Goal: Use online tool/utility: Utilize a website feature to perform a specific function

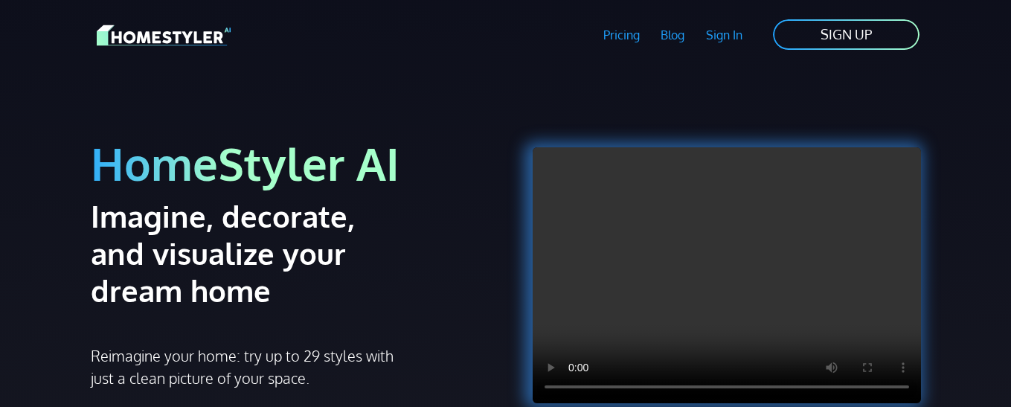
click at [479, 309] on div "HomeStyler AI Imagine, decorate, and visualize your dream home Reimagine your h…" at bounding box center [294, 290] width 424 height 405
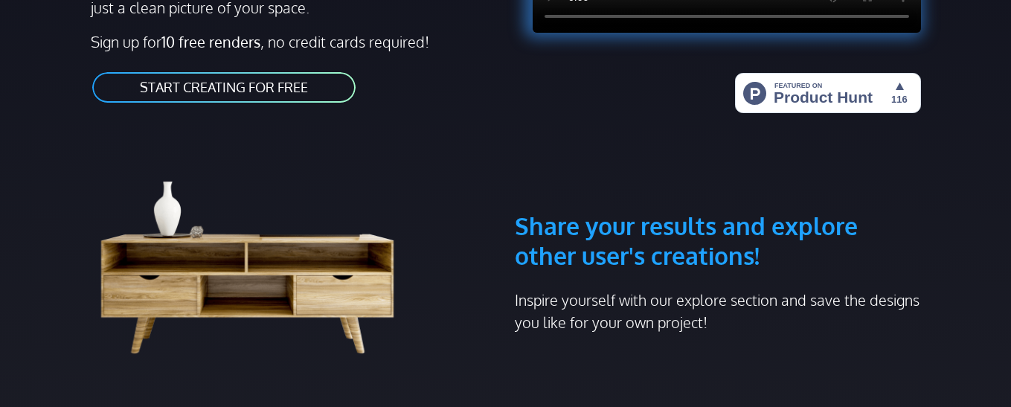
scroll to position [372, 0]
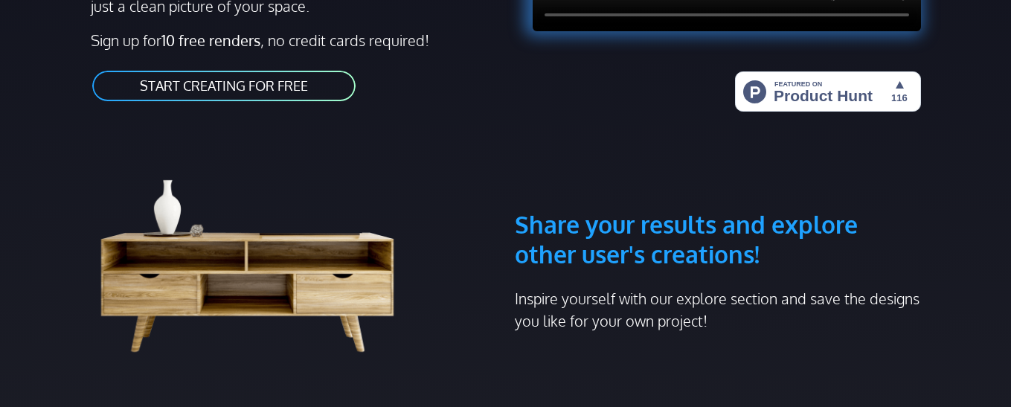
click at [241, 87] on link "START CREATING FOR FREE" at bounding box center [224, 85] width 266 height 33
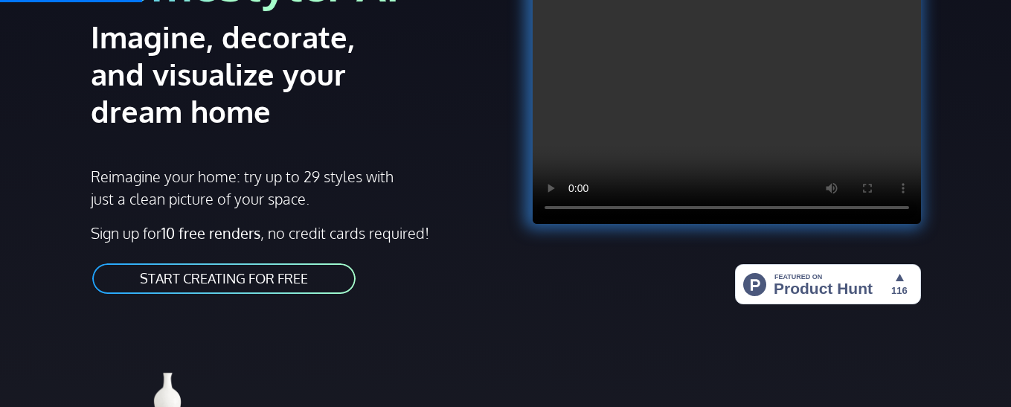
scroll to position [149, 0]
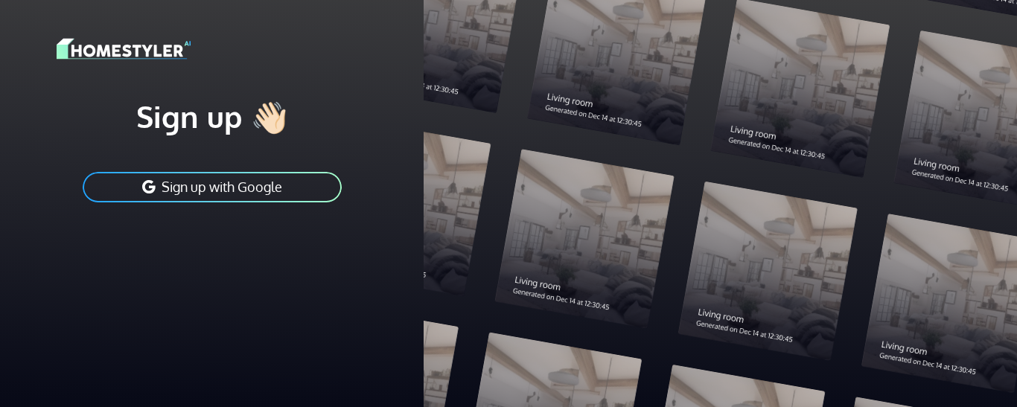
click at [573, 178] on div at bounding box center [719, 203] width 593 height 407
click at [577, 185] on div at bounding box center [719, 203] width 593 height 407
click at [237, 187] on button "Sign up with Google" at bounding box center [212, 186] width 262 height 33
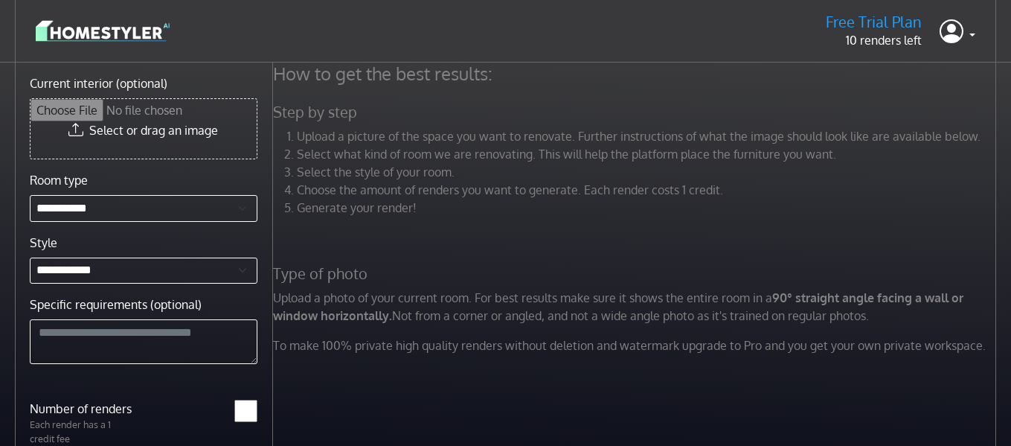
click at [150, 125] on input "Current interior (optional)" at bounding box center [144, 129] width 226 height 60
click at [106, 204] on select "**********" at bounding box center [144, 208] width 228 height 27
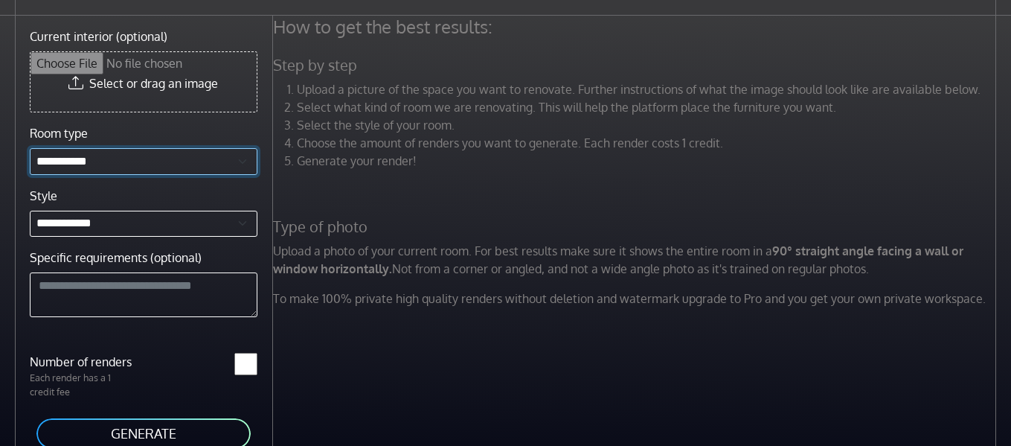
scroll to position [63, 0]
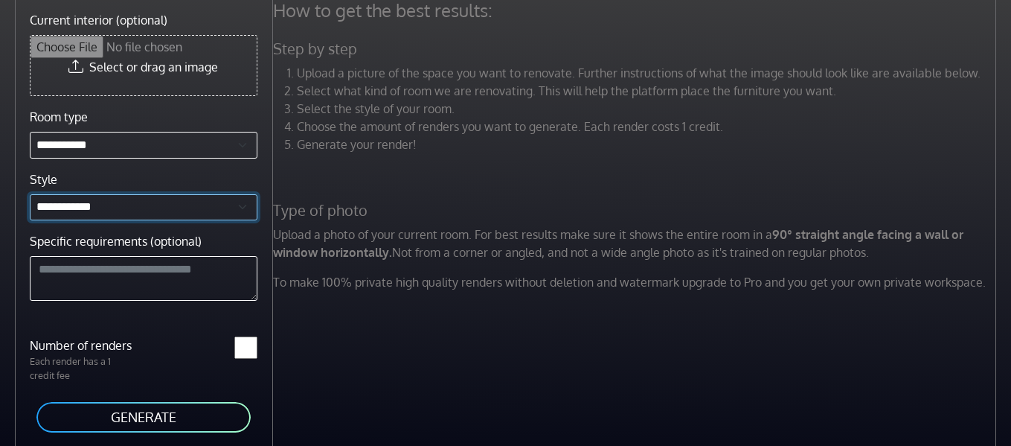
click at [121, 202] on select "**********" at bounding box center [144, 207] width 228 height 27
click at [317, 196] on div "How to get the best results: Step by step Upload a picture of the space you wan…" at bounding box center [636, 151] width 745 height 304
click at [182, 416] on button "GENERATE" at bounding box center [143, 416] width 217 height 33
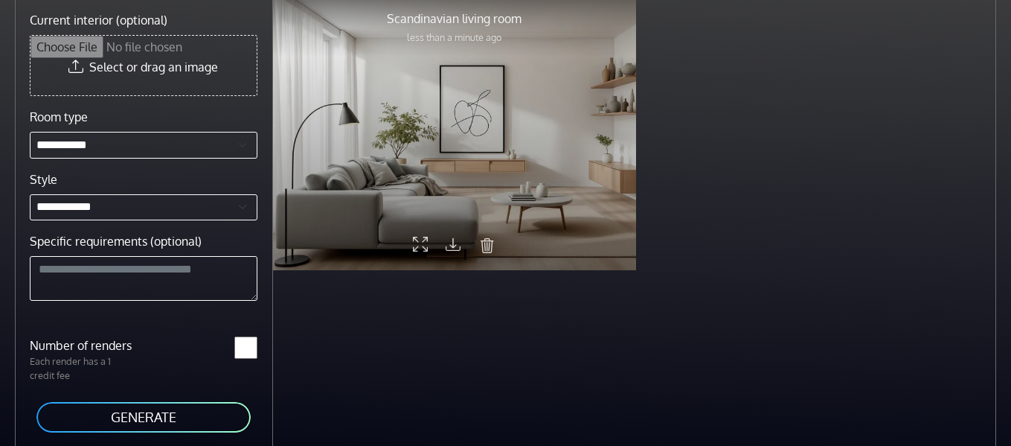
click at [438, 170] on div at bounding box center [454, 134] width 363 height 272
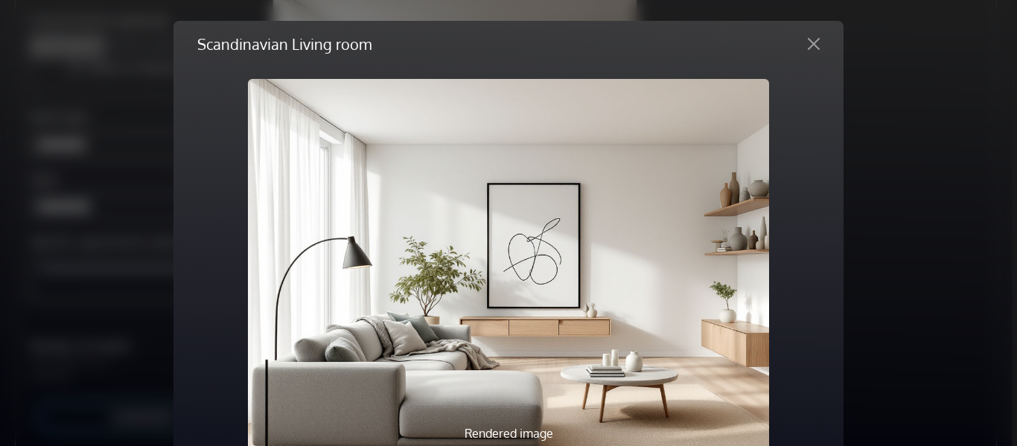
click at [384, 344] on div "Scandinavian Living room Rendered image Description Previous Next Share Downloa…" at bounding box center [508, 223] width 1017 height 446
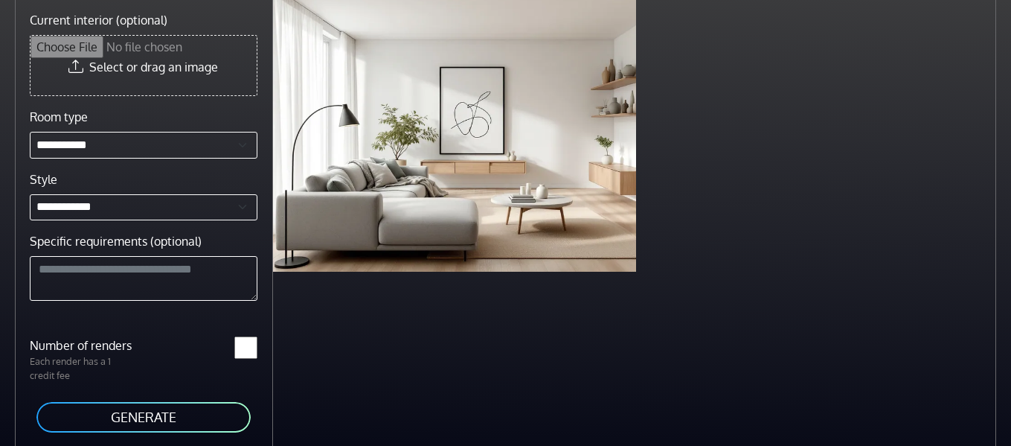
click at [168, 423] on button "GENERATE" at bounding box center [143, 416] width 217 height 33
click at [234, 344] on input "*" at bounding box center [245, 347] width 23 height 22
click at [196, 415] on button "GENERATE" at bounding box center [143, 416] width 217 height 33
